Goal: Find specific page/section: Find specific page/section

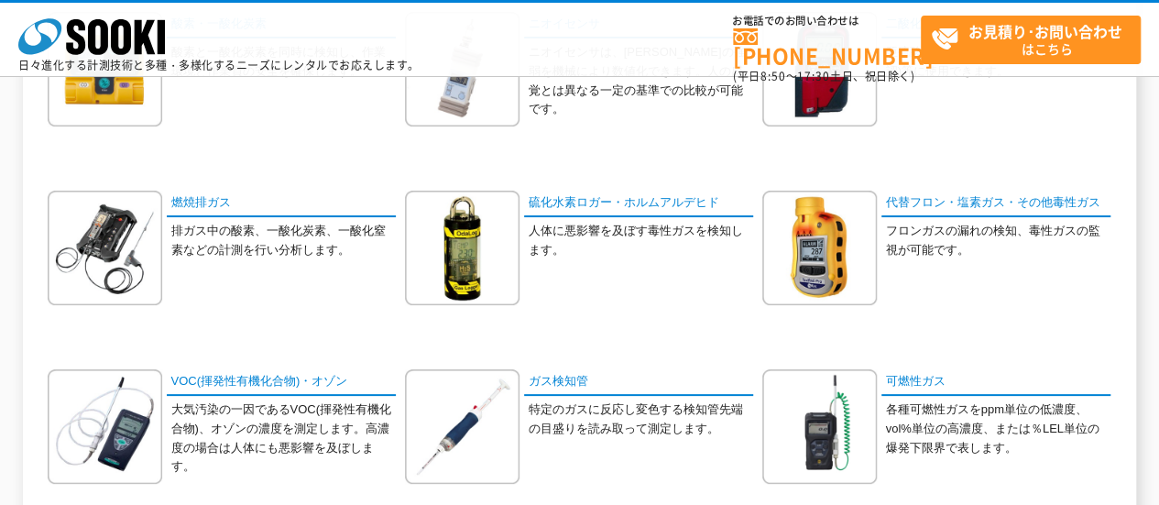
scroll to position [641, 0]
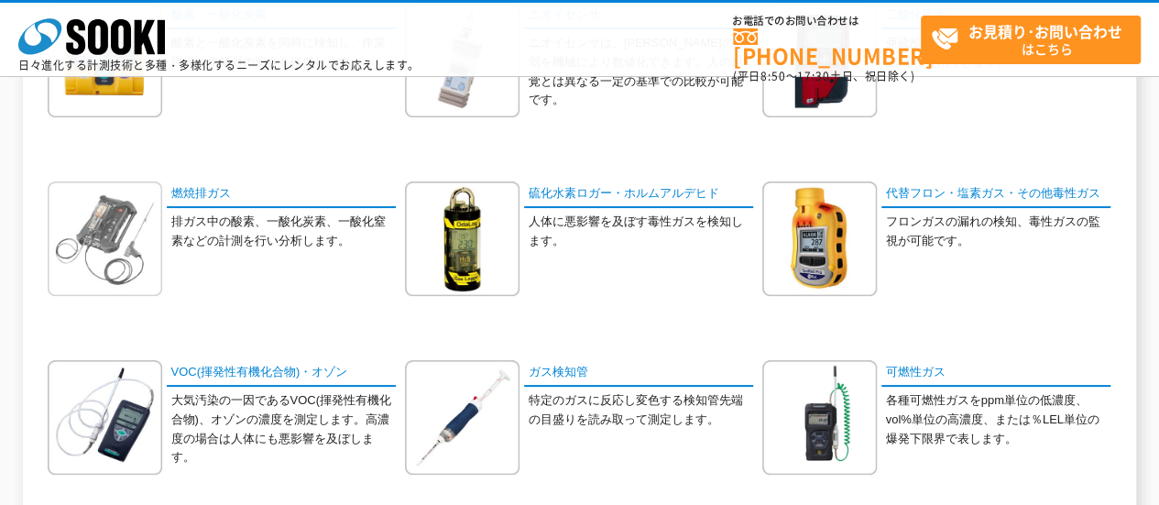
click at [126, 217] on img at bounding box center [105, 238] width 115 height 115
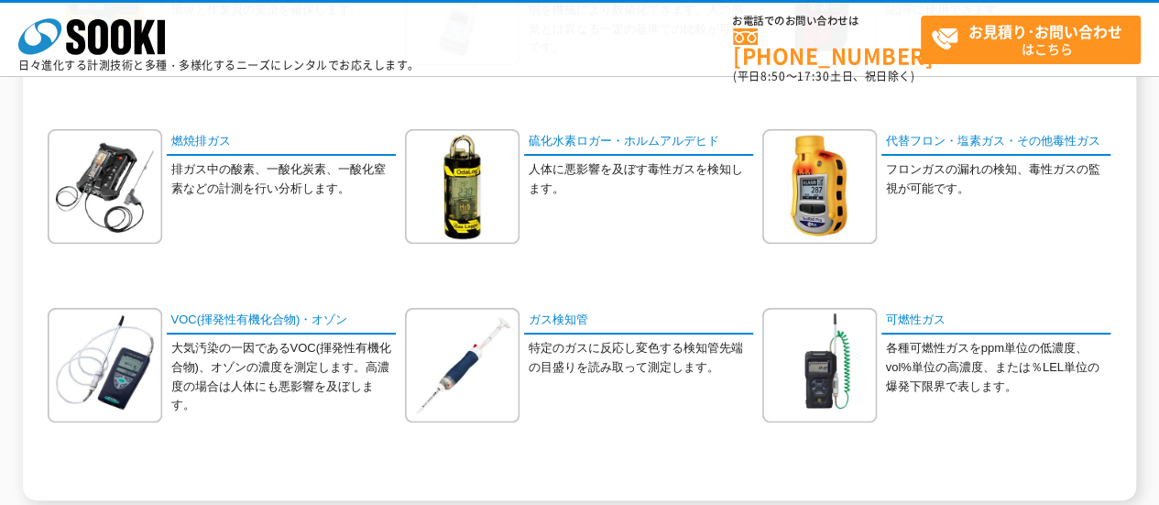
scroll to position [733, 0]
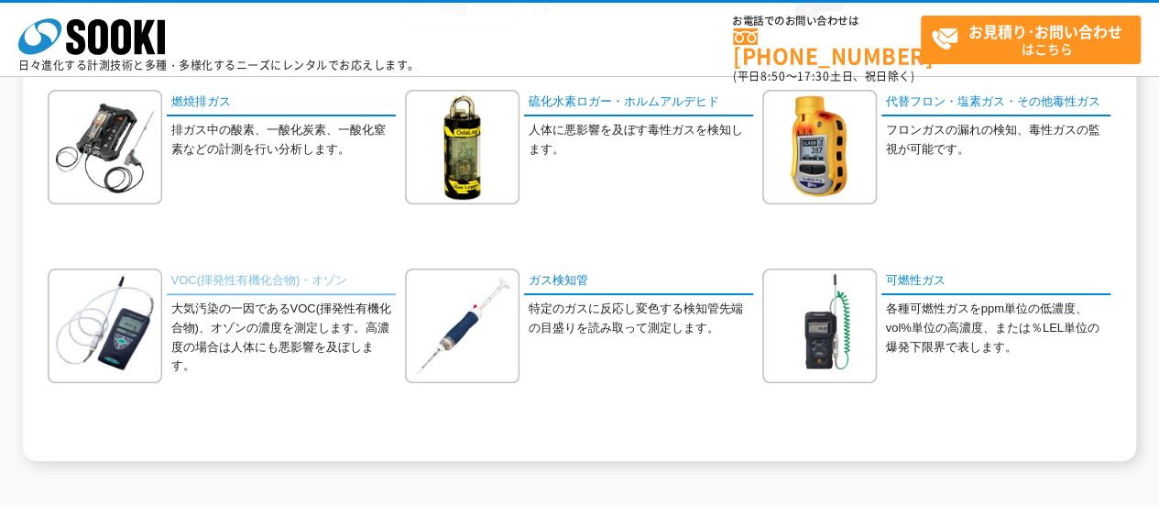
click at [192, 278] on link "VOC(揮発性有機化合物)・オゾン" at bounding box center [281, 281] width 229 height 27
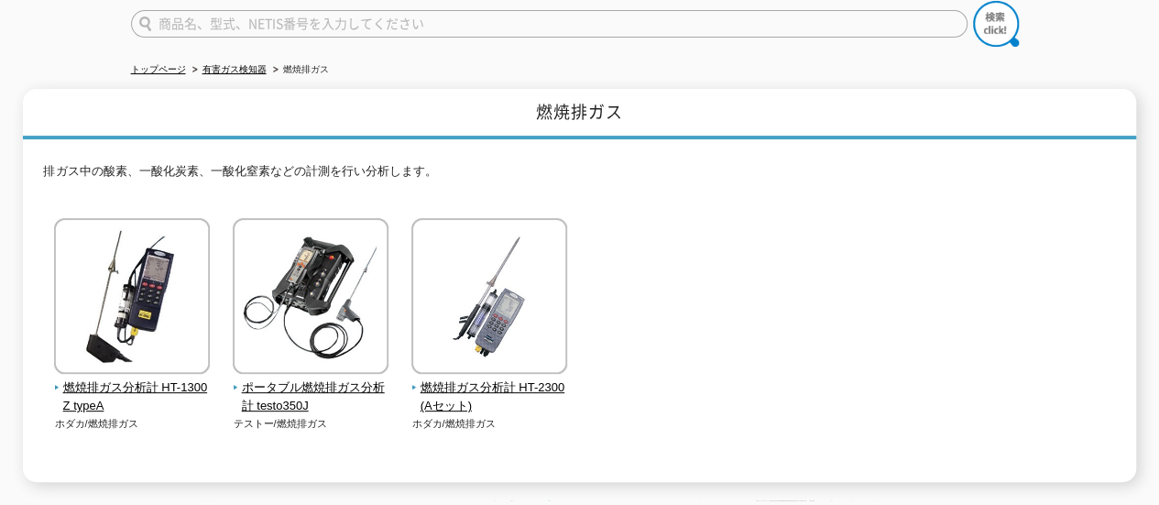
scroll to position [183, 0]
